Goal: Task Accomplishment & Management: Use online tool/utility

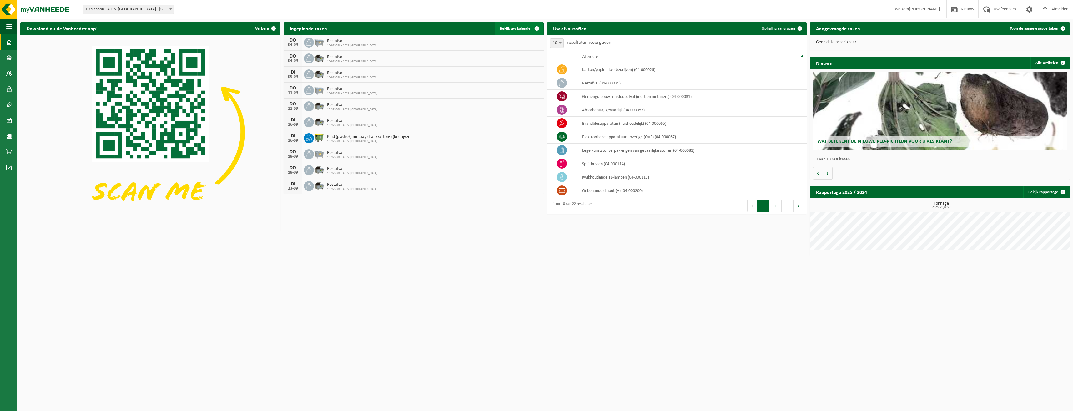
click at [525, 25] on link "Bekijk uw kalender" at bounding box center [519, 28] width 48 height 13
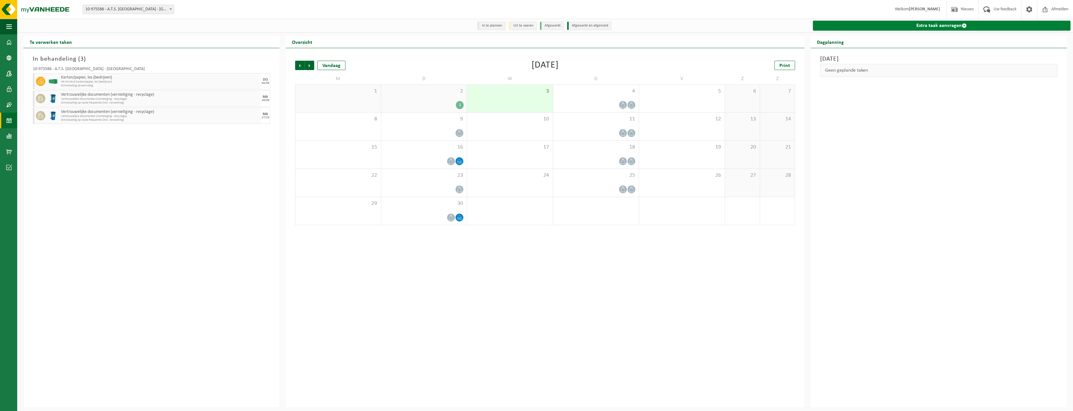
click at [942, 28] on link "Extra taak aanvragen" at bounding box center [942, 26] width 258 height 10
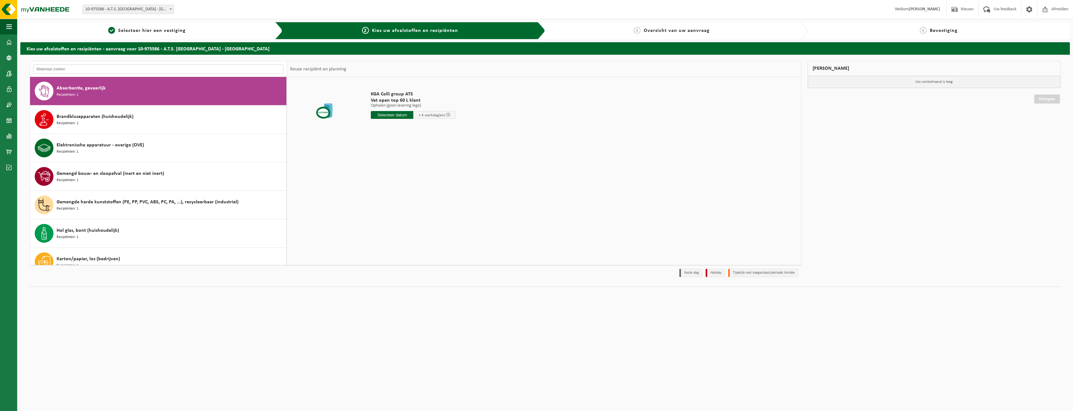
click at [169, 71] on input "text" at bounding box center [158, 68] width 250 height 9
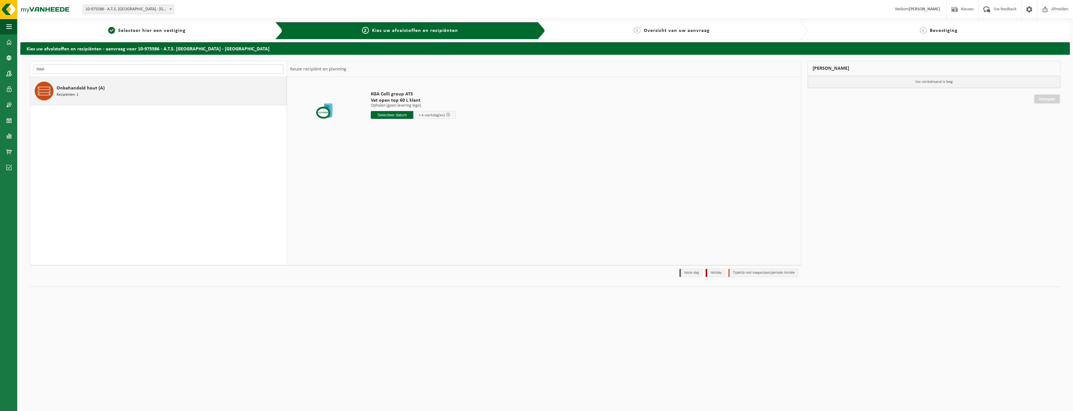
type input "hout"
click at [176, 87] on div "Onbehandeld hout (A) Recipiënten: 1" at bounding box center [171, 91] width 228 height 19
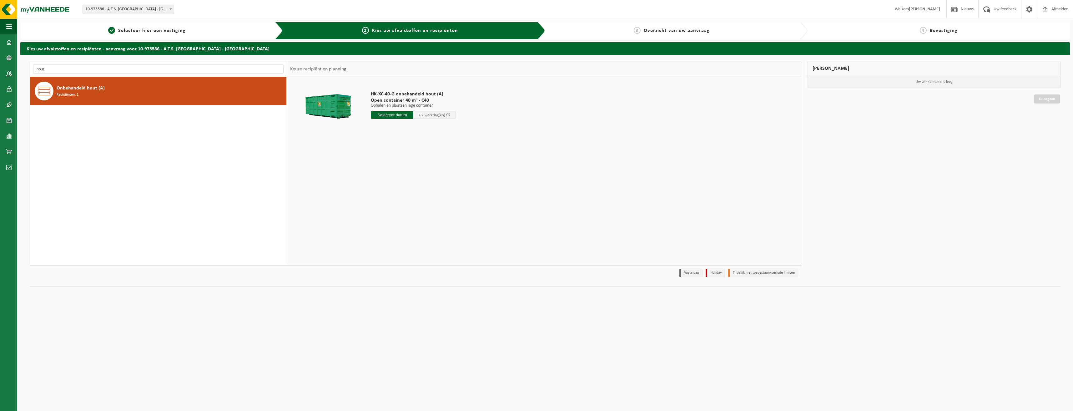
click at [397, 113] on input "text" at bounding box center [392, 115] width 43 height 8
click at [420, 154] on div "5" at bounding box center [420, 150] width 11 height 10
type input "Van 2025-09-05"
click at [388, 136] on button "In winkelmand" at bounding box center [389, 139] width 34 height 10
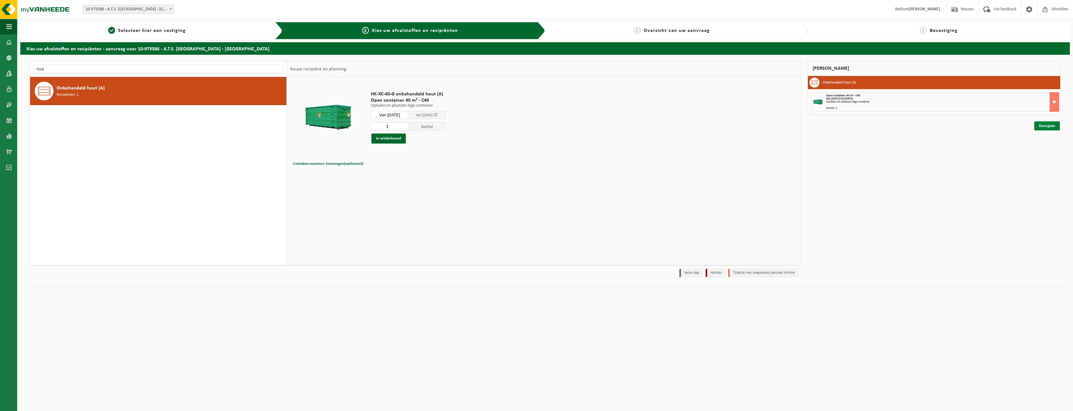
click at [1050, 128] on link "Doorgaan" at bounding box center [1047, 125] width 26 height 9
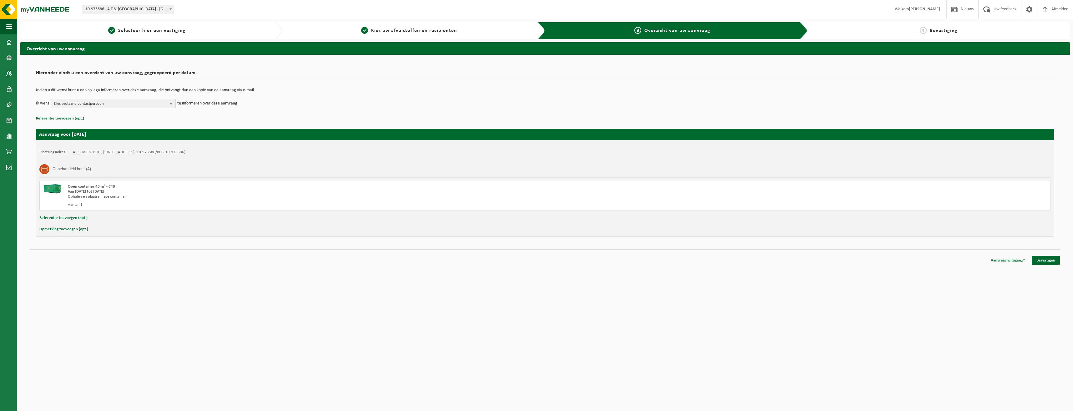
click at [119, 102] on span "Kies bestaand contactpersoon" at bounding box center [110, 103] width 113 height 9
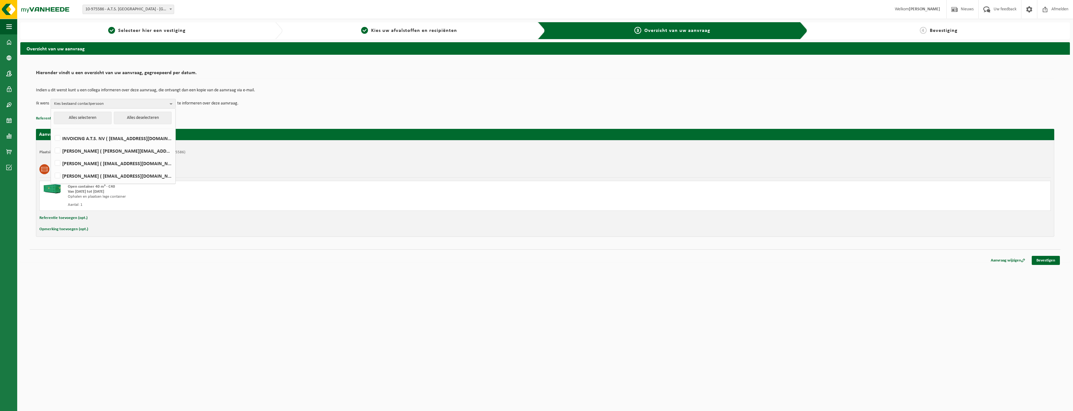
click at [279, 95] on td "Indien u dit wenst kunt u een collega informeren over deze aanvraag, die ontvan…" at bounding box center [545, 93] width 1019 height 11
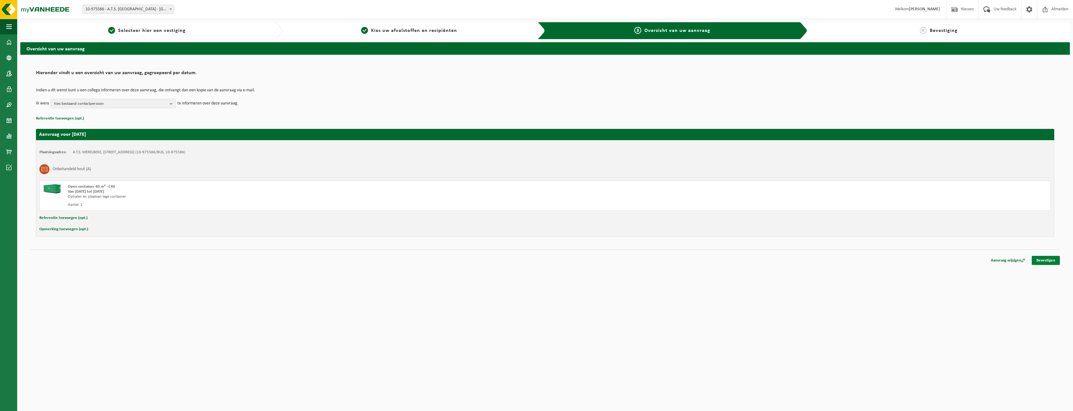
click at [1052, 259] on link "Bevestigen" at bounding box center [1046, 260] width 28 height 9
